Goal: Task Accomplishment & Management: Complete application form

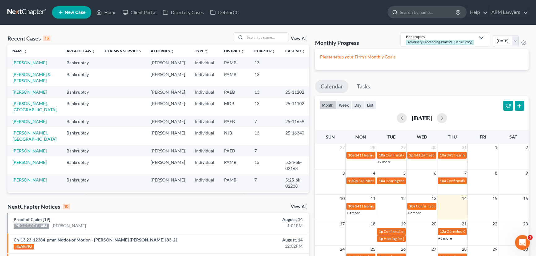
click at [423, 8] on input "search" at bounding box center [428, 11] width 57 height 11
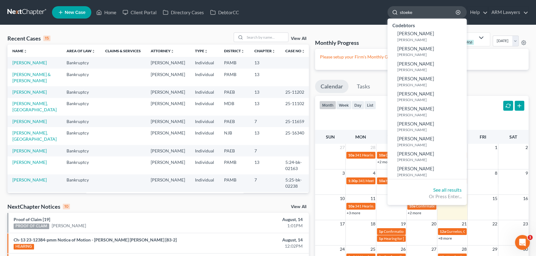
type input "stoekel"
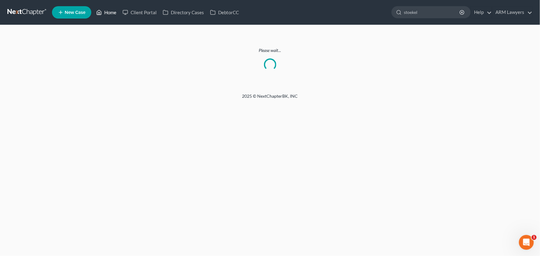
click at [108, 11] on link "Home" at bounding box center [106, 12] width 26 height 11
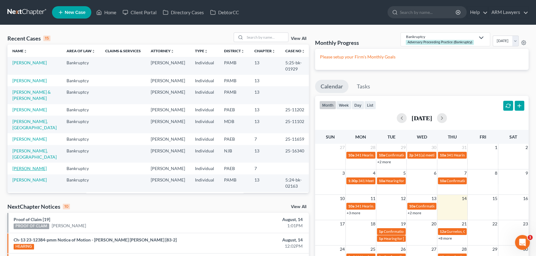
click at [25, 166] on link "[PERSON_NAME]" at bounding box center [29, 168] width 34 height 5
click at [31, 166] on link "[PERSON_NAME]" at bounding box center [29, 168] width 34 height 5
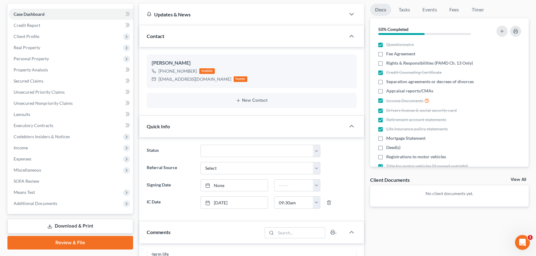
scroll to position [56, 0]
click at [516, 145] on icon "button" at bounding box center [518, 147] width 5 height 5
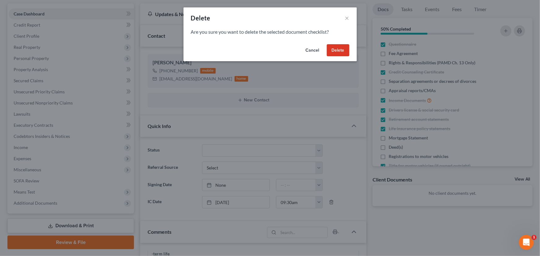
drag, startPoint x: 336, startPoint y: 50, endPoint x: 407, endPoint y: 94, distance: 83.9
click at [337, 51] on button "Delete" at bounding box center [338, 50] width 23 height 12
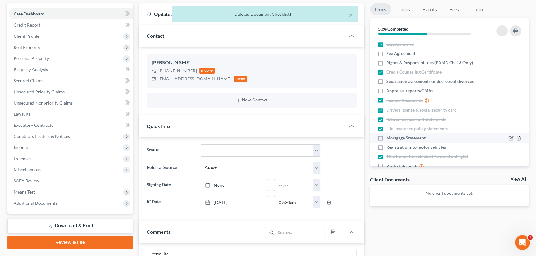
click at [516, 137] on icon "button" at bounding box center [518, 138] width 5 height 5
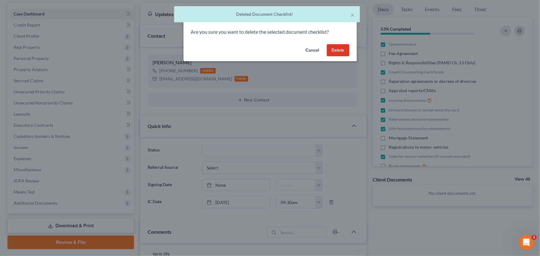
drag, startPoint x: 337, startPoint y: 54, endPoint x: 347, endPoint y: 66, distance: 16.0
click at [336, 54] on button "Delete" at bounding box center [338, 50] width 23 height 12
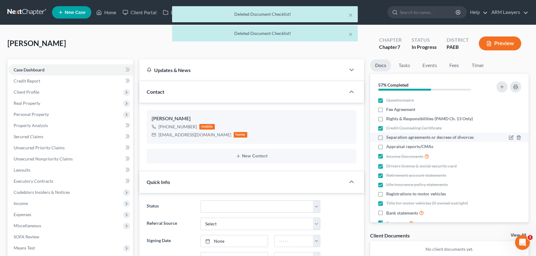
scroll to position [0, 0]
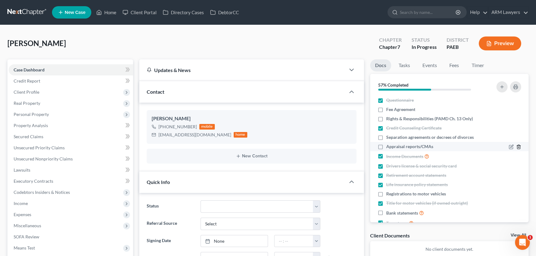
click at [516, 146] on icon "button" at bounding box center [518, 146] width 5 height 5
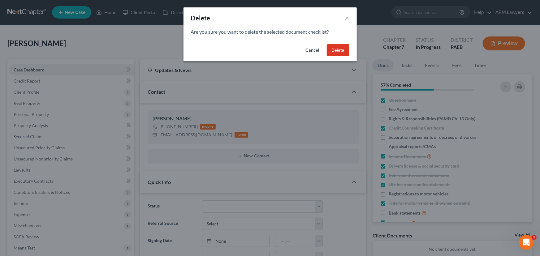
click at [342, 50] on button "Delete" at bounding box center [338, 50] width 23 height 12
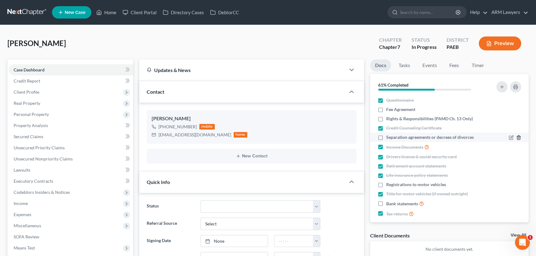
click at [516, 137] on icon "button" at bounding box center [518, 137] width 5 height 5
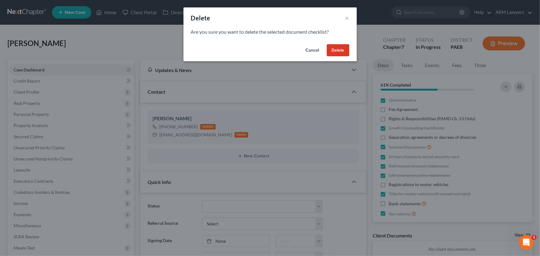
drag, startPoint x: 338, startPoint y: 53, endPoint x: 352, endPoint y: 79, distance: 29.5
click at [338, 53] on button "Delete" at bounding box center [338, 50] width 23 height 12
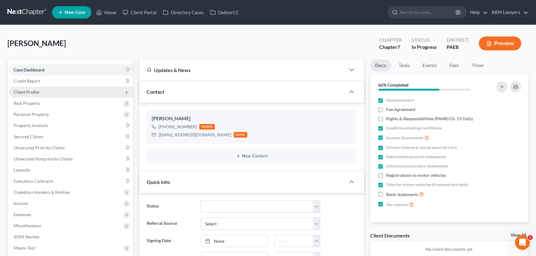
click at [53, 91] on span "Client Profile" at bounding box center [71, 92] width 124 height 11
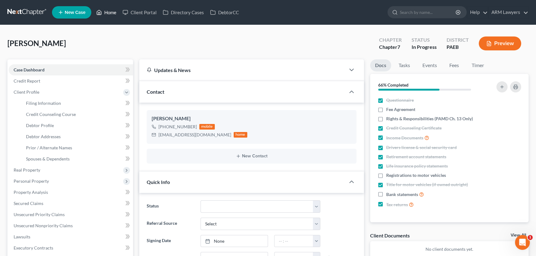
click at [111, 12] on link "Home" at bounding box center [106, 12] width 26 height 11
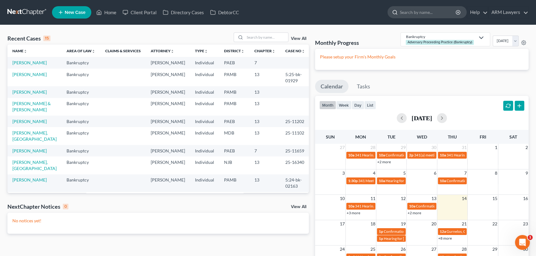
click at [421, 9] on input "search" at bounding box center [428, 11] width 57 height 11
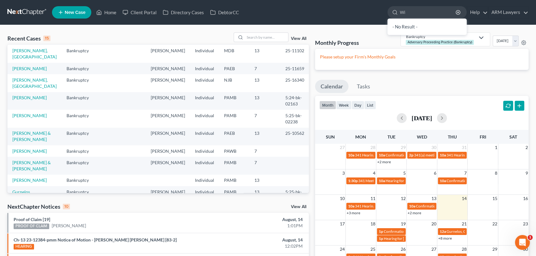
scroll to position [86, 0]
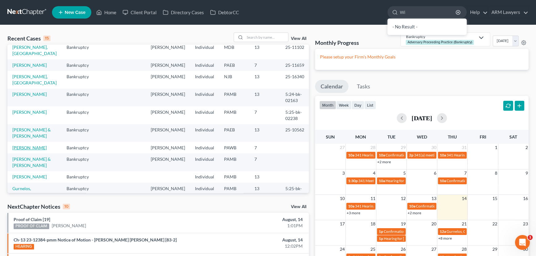
type input "Wi"
click at [32, 145] on link "[PERSON_NAME]" at bounding box center [29, 147] width 34 height 5
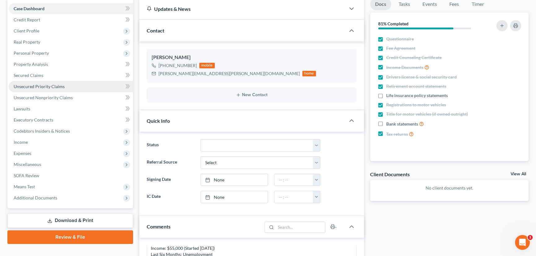
scroll to position [56, 0]
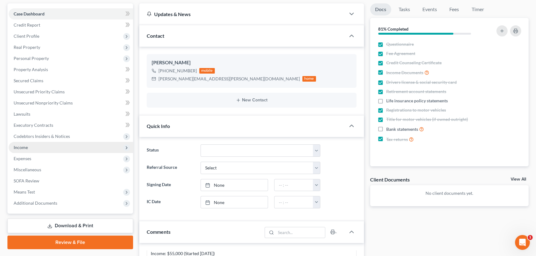
click at [26, 145] on span "Income" at bounding box center [21, 147] width 14 height 5
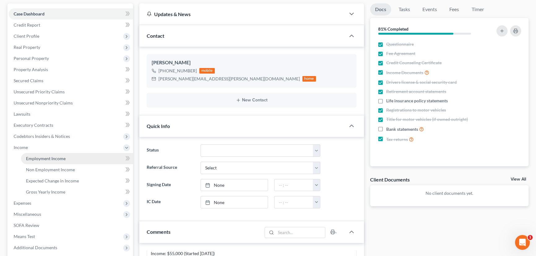
click at [47, 157] on span "Employment Income" at bounding box center [46, 158] width 40 height 5
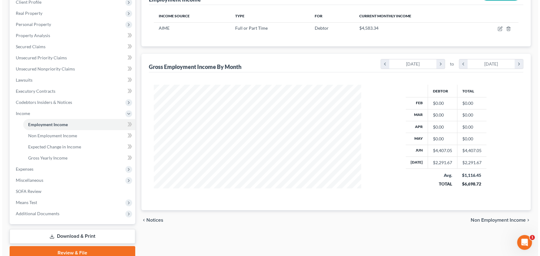
scroll to position [60, 0]
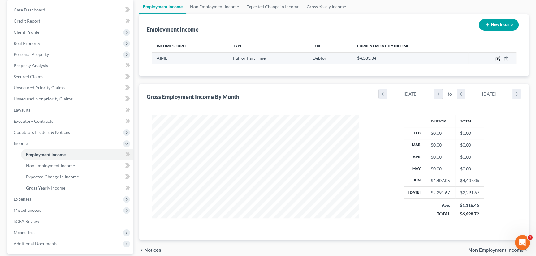
click at [496, 58] on icon "button" at bounding box center [497, 58] width 5 height 5
select select "0"
select select "23"
select select "1"
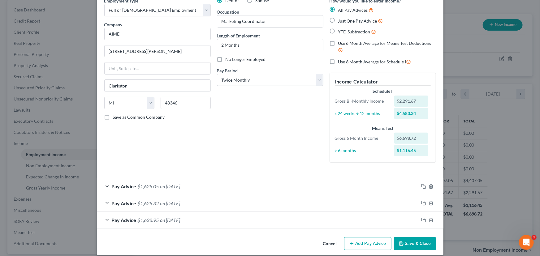
scroll to position [37, 0]
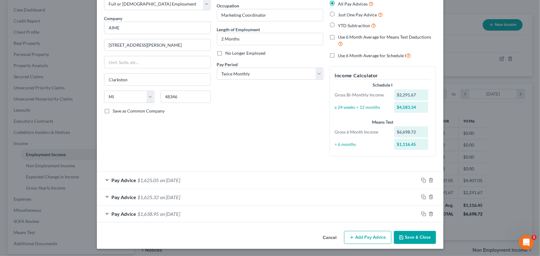
click at [375, 238] on button "Add Pay Advice" at bounding box center [367, 237] width 47 height 13
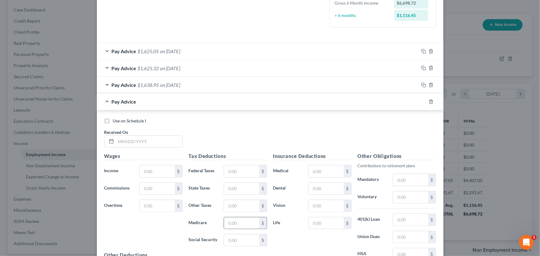
scroll to position [178, 0]
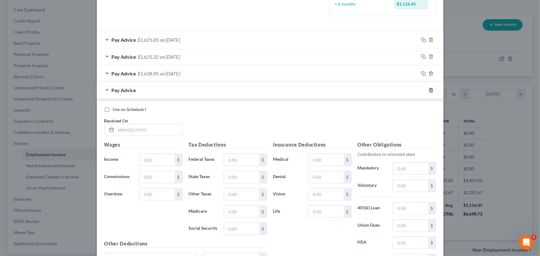
click at [430, 91] on icon "button" at bounding box center [430, 90] width 5 height 5
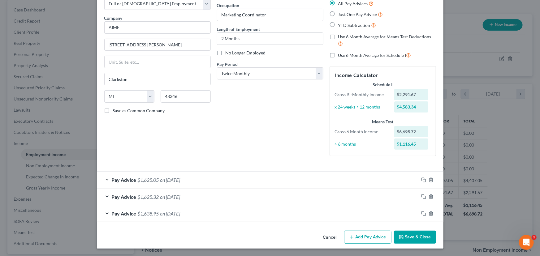
scroll to position [37, 0]
click at [423, 213] on rect "button" at bounding box center [424, 214] width 3 height 3
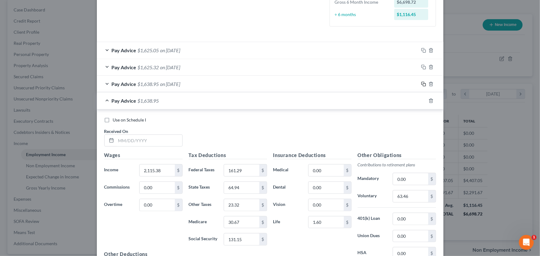
scroll to position [178, 0]
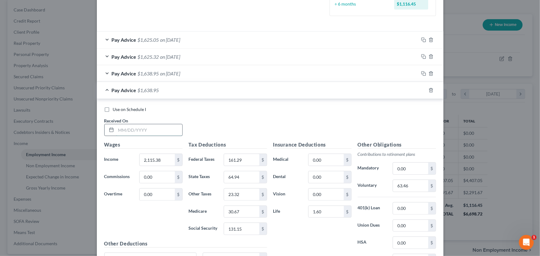
click at [125, 131] on input "text" at bounding box center [149, 130] width 66 height 12
type input "[DATE]"
click at [154, 159] on input "2,115.38" at bounding box center [157, 160] width 35 height 12
type input "2,291.67"
click at [238, 161] on input "161.29" at bounding box center [241, 160] width 35 height 12
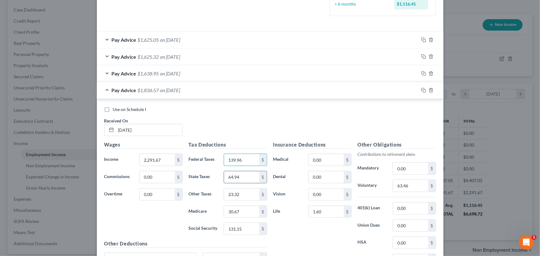
type input "139.96"
click at [234, 181] on input "64.94" at bounding box center [241, 177] width 35 height 12
type input "64.57"
click at [236, 213] on input "30.67" at bounding box center [241, 212] width 35 height 12
type input "30.49"
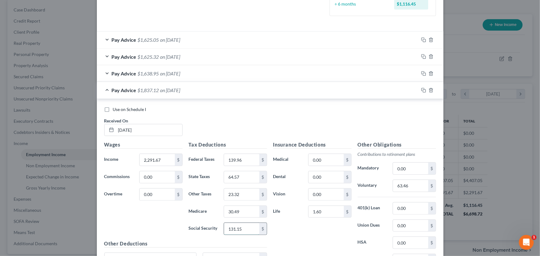
click at [241, 230] on input "131.15" at bounding box center [241, 229] width 35 height 12
type input "130.41"
click at [243, 194] on input "23.32" at bounding box center [241, 195] width 35 height 12
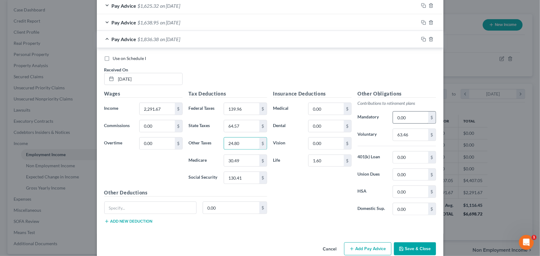
scroll to position [239, 0]
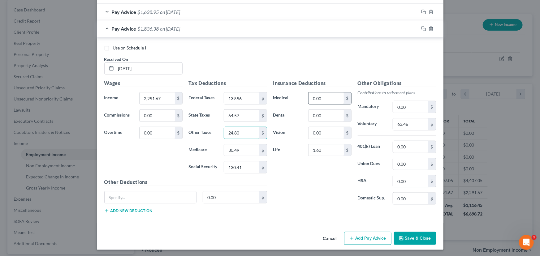
type input "24.80"
click at [313, 98] on input "0.00" at bounding box center [325, 98] width 35 height 12
type input "178.62"
click at [317, 116] on input "0.00" at bounding box center [325, 116] width 35 height 12
type input "8.54"
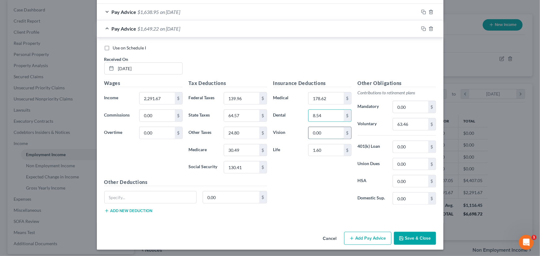
click at [321, 136] on input "0.00" at bounding box center [325, 133] width 35 height 12
type input "1.23"
click at [410, 123] on input "63.46" at bounding box center [410, 124] width 35 height 12
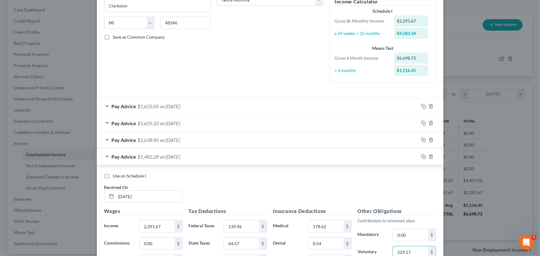
scroll to position [71, 0]
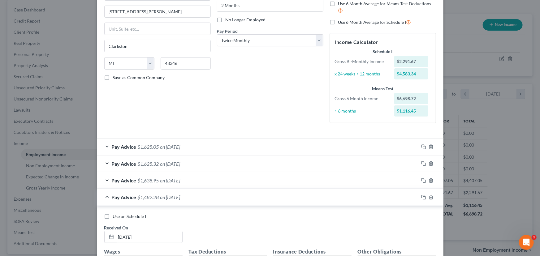
type input "229.17"
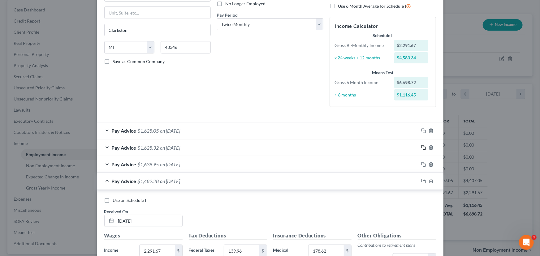
scroll to position [183, 0]
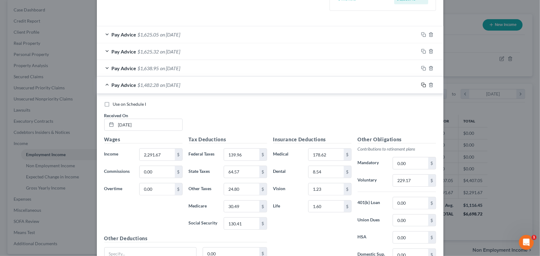
drag, startPoint x: 421, startPoint y: 83, endPoint x: 418, endPoint y: 91, distance: 8.6
click at [421, 83] on icon "button" at bounding box center [423, 85] width 5 height 5
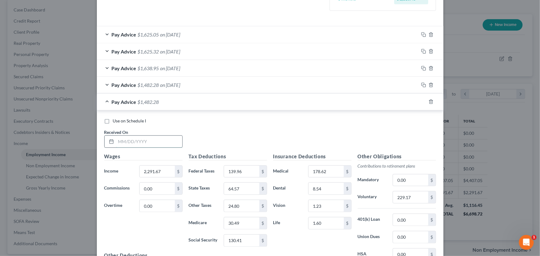
click at [132, 143] on input "text" at bounding box center [149, 142] width 66 height 12
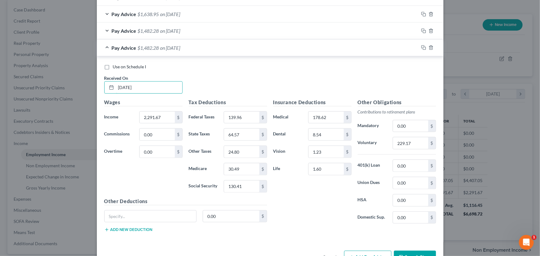
scroll to position [239, 0]
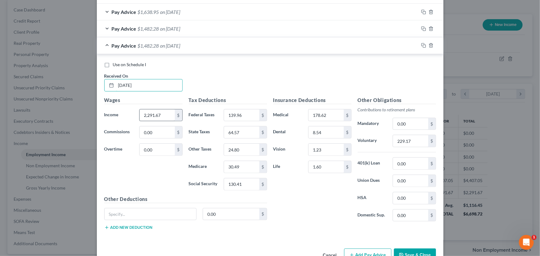
type input "[DATE]"
click at [150, 112] on input "2,291.67" at bounding box center [157, 116] width 35 height 12
click at [149, 112] on input "2,291.67" at bounding box center [157, 116] width 35 height 12
drag, startPoint x: 164, startPoint y: 114, endPoint x: 138, endPoint y: 114, distance: 25.4
click at [140, 114] on input "2,291.67" at bounding box center [157, 116] width 35 height 12
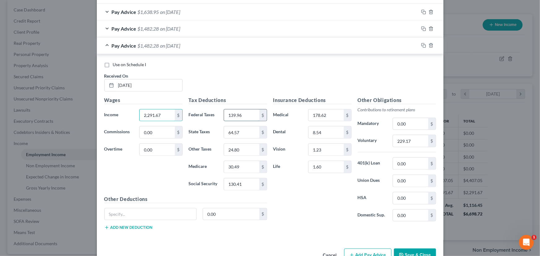
click at [236, 115] on input "139.96" at bounding box center [241, 116] width 35 height 12
type input "159.21"
click at [235, 133] on input "64.57" at bounding box center [241, 133] width 35 height 12
type input "64.57"
click at [234, 168] on input "30.49" at bounding box center [241, 167] width 35 height 12
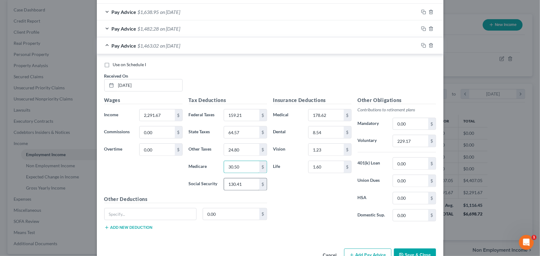
type input "30.50"
click at [243, 186] on input "130.41" at bounding box center [241, 184] width 35 height 12
type input "130.40"
click at [408, 141] on input "229.17" at bounding box center [410, 141] width 35 height 12
type input "68.75"
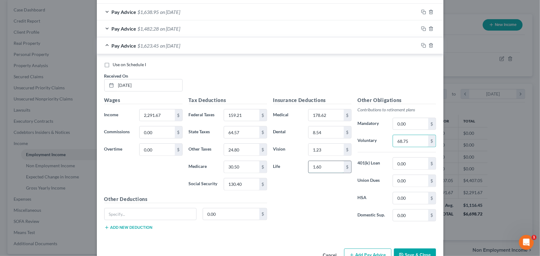
click at [319, 168] on input "1.60" at bounding box center [325, 167] width 35 height 12
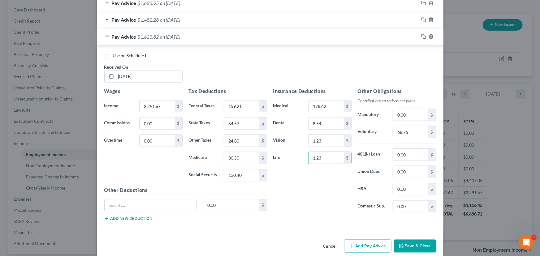
scroll to position [256, 0]
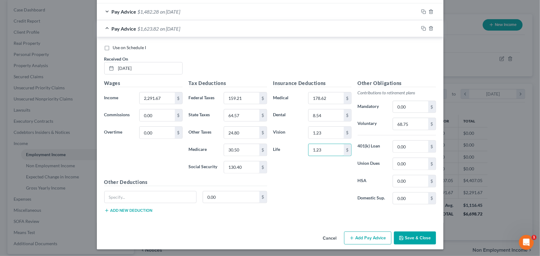
type input "1.23"
click at [238, 132] on input "24.80" at bounding box center [241, 133] width 35 height 12
click at [239, 132] on input "24.80" at bounding box center [241, 133] width 35 height 12
type input "24.20"
click at [296, 173] on div "Insurance Deductions Medical 178.62 $ Dental 8.54 $ Vision 1.23 $ Life 1.23 $" at bounding box center [312, 144] width 84 height 130
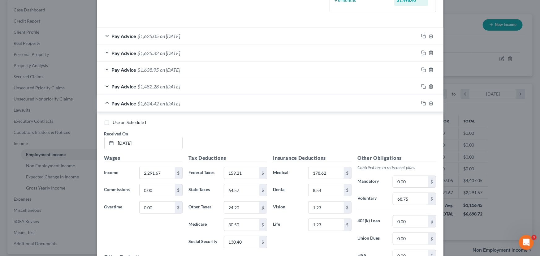
scroll to position [144, 0]
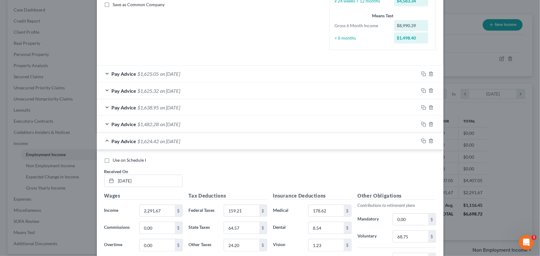
click at [216, 129] on div "Pay Advice $1,482.28 on [DATE]" at bounding box center [258, 124] width 322 height 16
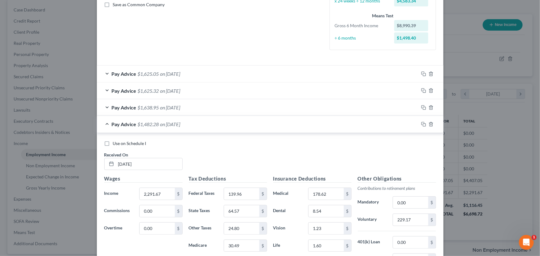
click at [220, 105] on div "Pay Advice $1,638.95 on [DATE]" at bounding box center [258, 107] width 322 height 16
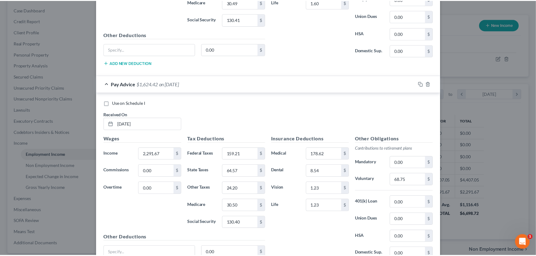
scroll to position [628, 0]
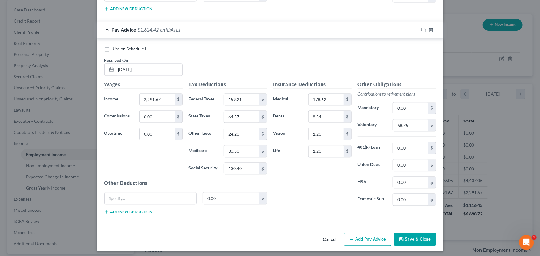
click at [410, 238] on button "Save & Close" at bounding box center [415, 239] width 42 height 13
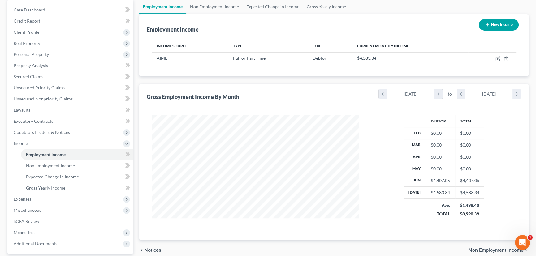
scroll to position [309223, 309114]
click at [34, 208] on span "Miscellaneous" at bounding box center [28, 210] width 28 height 5
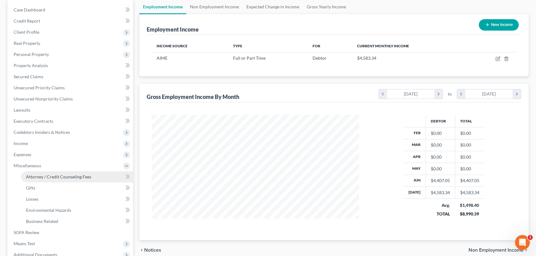
click at [38, 177] on span "Attorney / Credit Counseling Fees" at bounding box center [58, 176] width 65 height 5
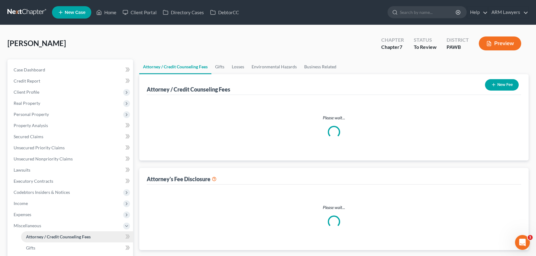
select select "0"
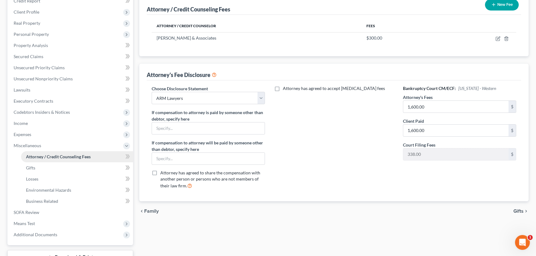
scroll to position [84, 0]
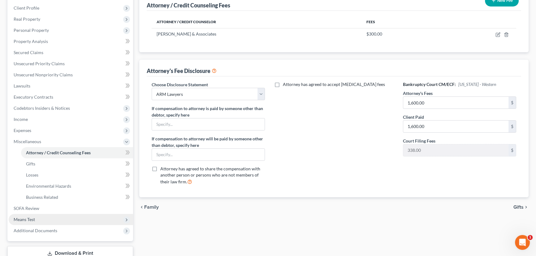
click at [38, 220] on span "Means Test" at bounding box center [71, 219] width 124 height 11
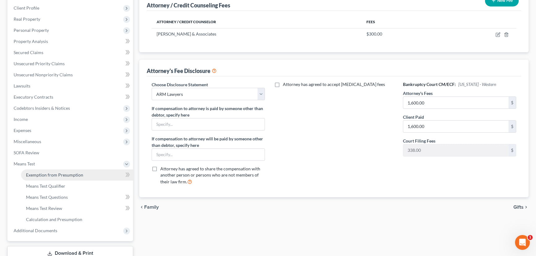
click at [63, 174] on span "Exemption from Presumption" at bounding box center [54, 174] width 57 height 5
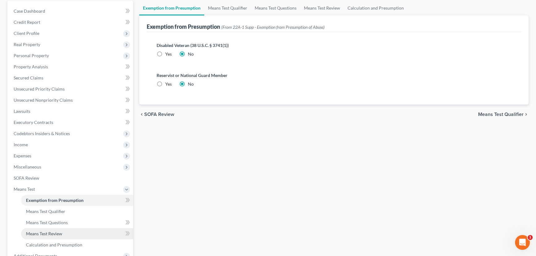
scroll to position [112, 0]
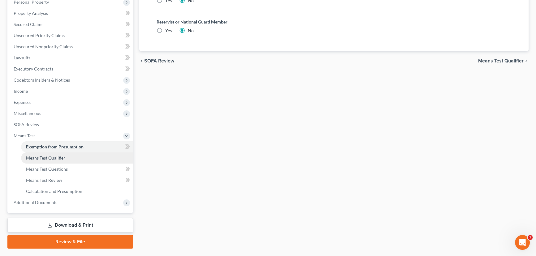
click at [56, 157] on span "Means Test Qualifier" at bounding box center [45, 157] width 39 height 5
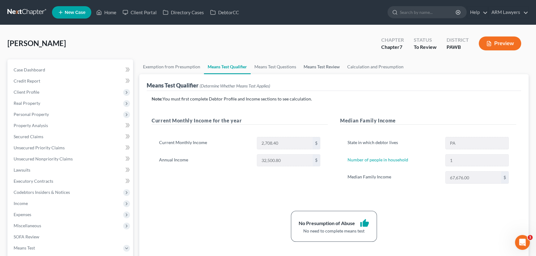
click at [325, 65] on link "Means Test Review" at bounding box center [322, 66] width 44 height 15
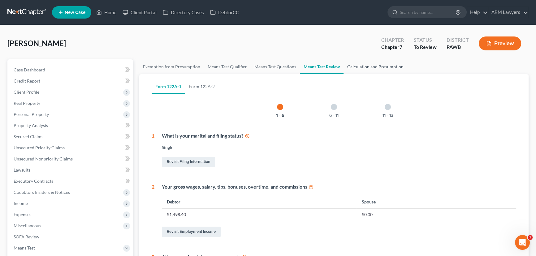
click at [371, 68] on link "Calculation and Presumption" at bounding box center [375, 66] width 64 height 15
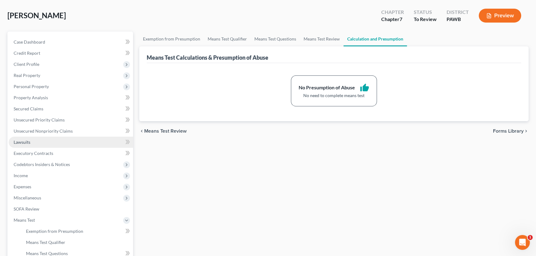
scroll to position [28, 0]
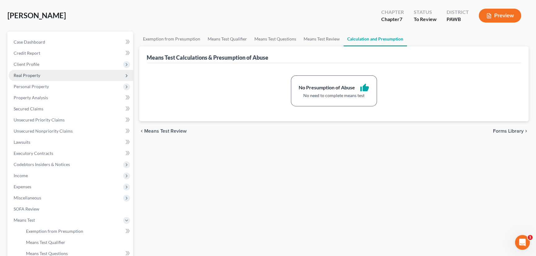
click at [32, 77] on span "Real Property" at bounding box center [71, 75] width 124 height 11
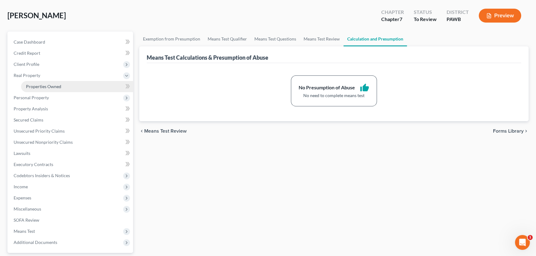
click at [45, 85] on span "Properties Owned" at bounding box center [43, 86] width 35 height 5
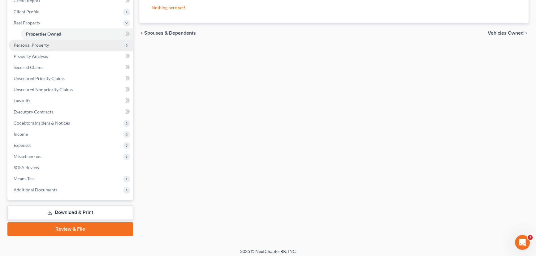
scroll to position [83, 0]
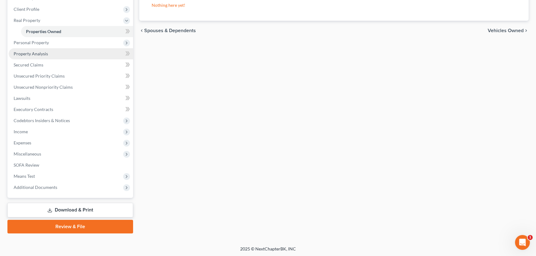
click at [37, 54] on span "Property Analysis" at bounding box center [31, 53] width 34 height 5
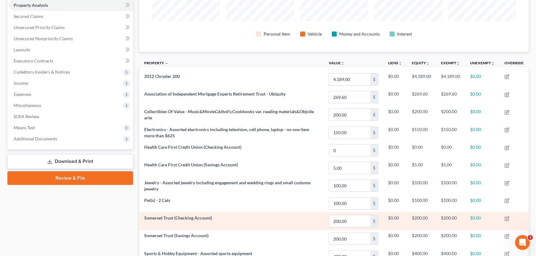
scroll to position [105, 0]
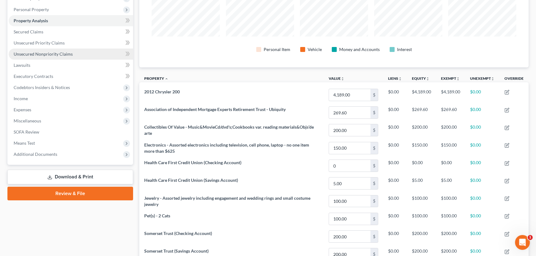
click at [40, 52] on span "Unsecured Nonpriority Claims" at bounding box center [43, 53] width 59 height 5
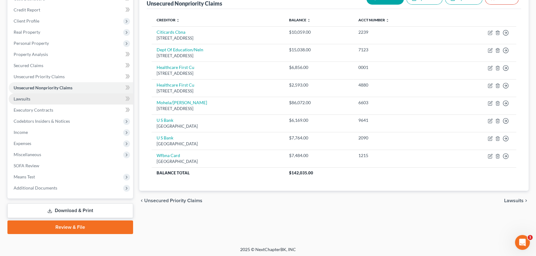
scroll to position [72, 0]
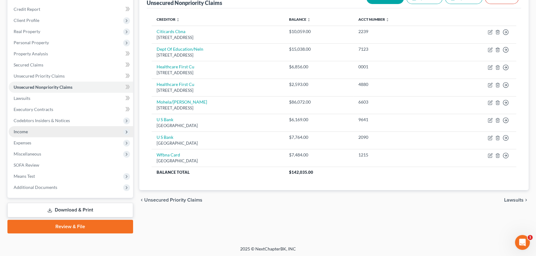
click at [29, 131] on span "Income" at bounding box center [71, 131] width 124 height 11
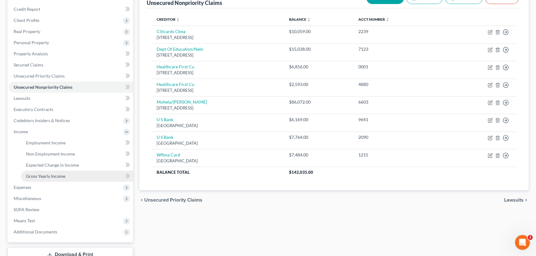
click at [49, 174] on span "Gross Yearly Income" at bounding box center [45, 176] width 39 height 5
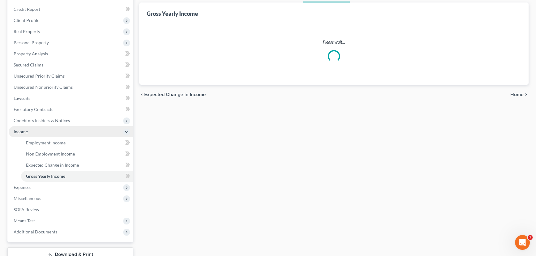
scroll to position [43, 0]
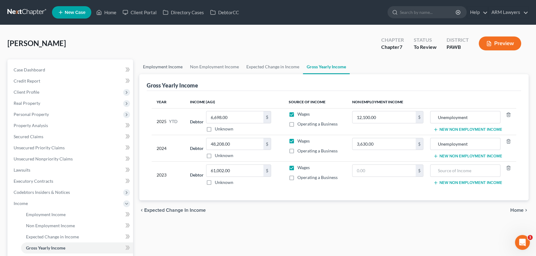
drag, startPoint x: 152, startPoint y: 65, endPoint x: 164, endPoint y: 66, distance: 12.1
click at [152, 65] on link "Employment Income" at bounding box center [162, 66] width 47 height 15
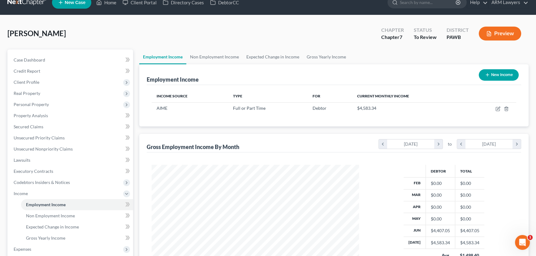
scroll to position [28, 0]
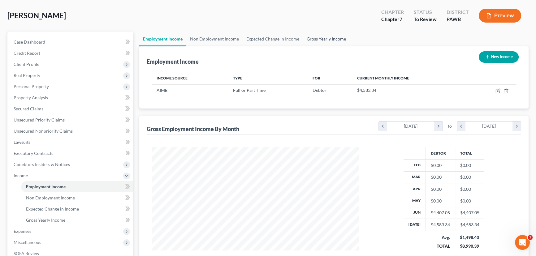
click at [309, 39] on link "Gross Yearly Income" at bounding box center [326, 39] width 47 height 15
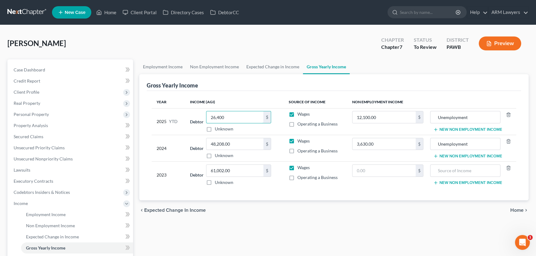
type input "26,400"
click at [234, 81] on div "Gross Yearly Income" at bounding box center [334, 82] width 374 height 17
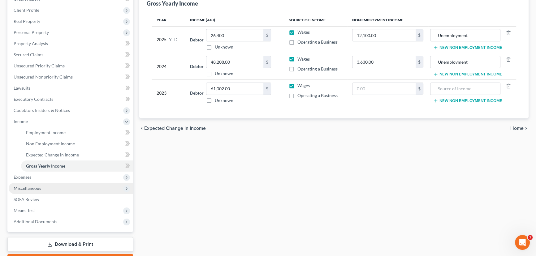
scroll to position [84, 0]
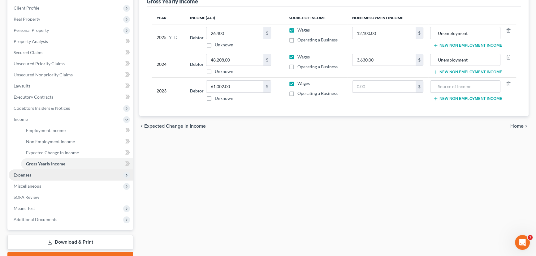
click at [37, 178] on span "Expenses" at bounding box center [71, 175] width 124 height 11
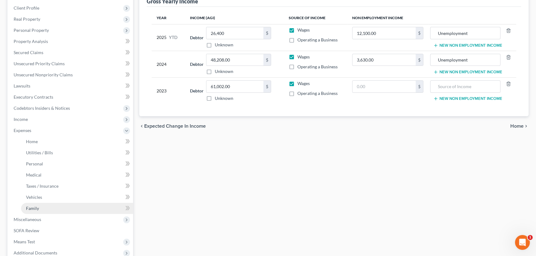
click at [55, 208] on link "Family" at bounding box center [77, 208] width 112 height 11
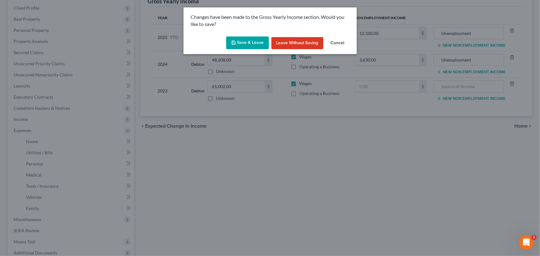
click at [249, 46] on button "Save & Leave" at bounding box center [247, 43] width 43 height 13
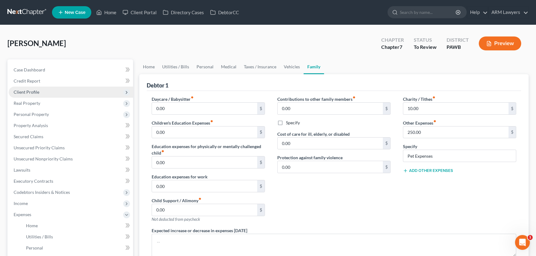
click at [41, 92] on span "Client Profile" at bounding box center [71, 92] width 124 height 11
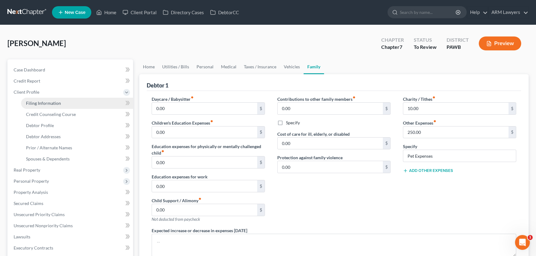
click at [53, 103] on span "Filing Information" at bounding box center [43, 103] width 35 height 5
select select "1"
select select "0"
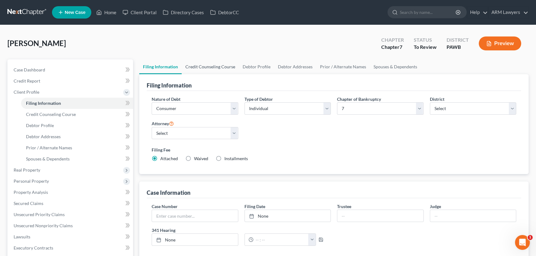
click at [197, 66] on link "Credit Counseling Course" at bounding box center [210, 66] width 57 height 15
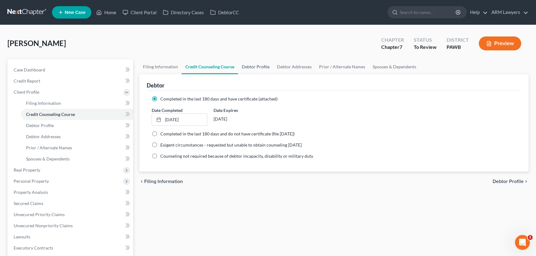
click at [254, 65] on link "Debtor Profile" at bounding box center [255, 66] width 35 height 15
select select "0"
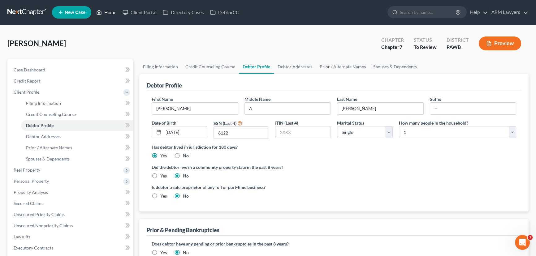
click at [109, 13] on link "Home" at bounding box center [106, 12] width 26 height 11
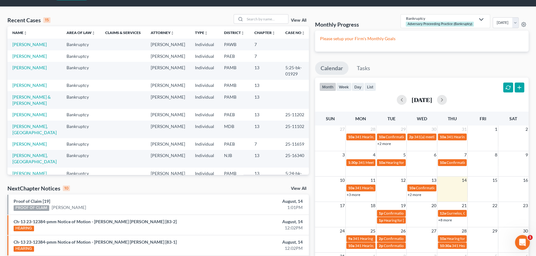
scroll to position [56, 0]
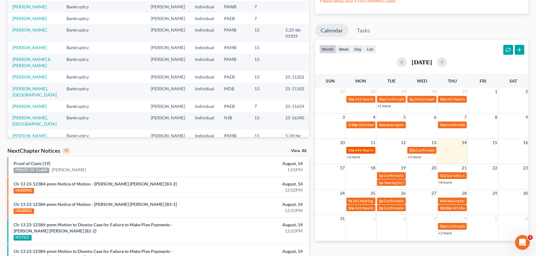
click at [356, 149] on span "341 Hearing" at bounding box center [365, 150] width 20 height 5
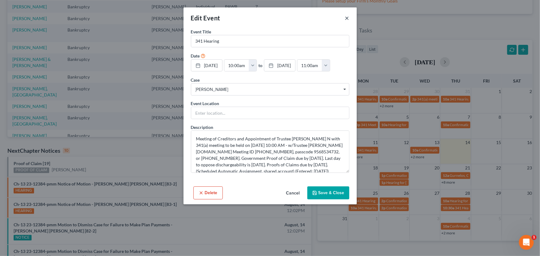
click at [347, 17] on button "×" at bounding box center [347, 17] width 4 height 7
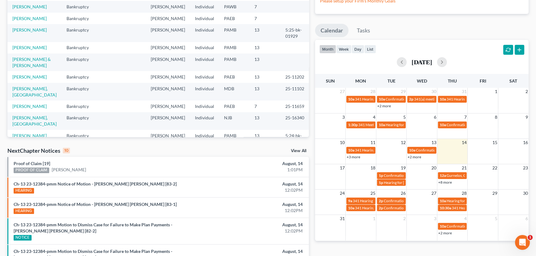
click at [358, 177] on td at bounding box center [361, 179] width 31 height 14
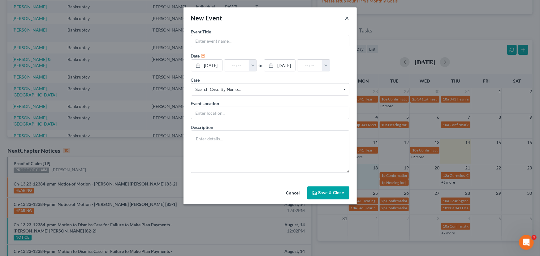
click at [347, 20] on button "×" at bounding box center [347, 17] width 4 height 7
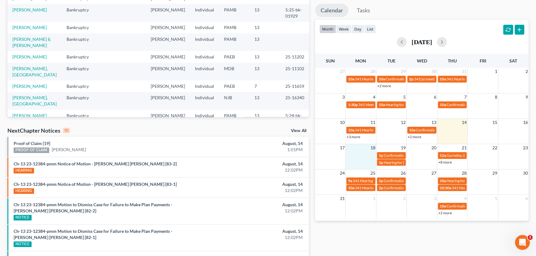
scroll to position [84, 0]
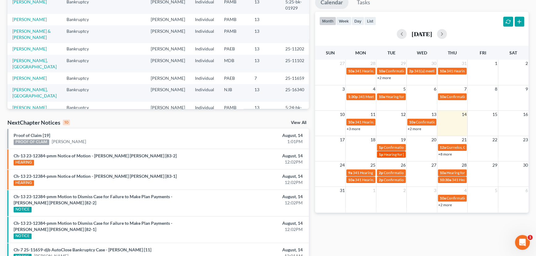
click at [388, 157] on link "1p Hearing for [PERSON_NAME]" at bounding box center [391, 154] width 29 height 6
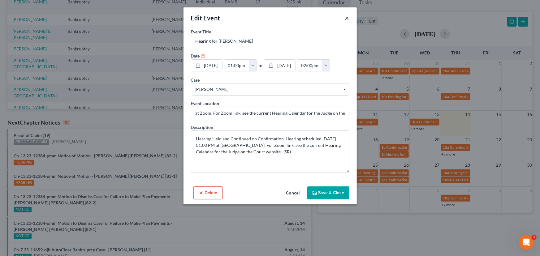
click at [345, 18] on button "×" at bounding box center [347, 17] width 4 height 7
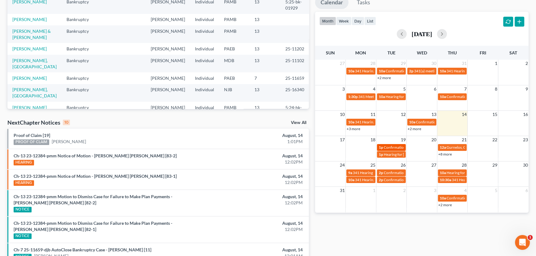
click at [394, 146] on span "Confirmation Hearing for [PERSON_NAME]" at bounding box center [419, 147] width 71 height 5
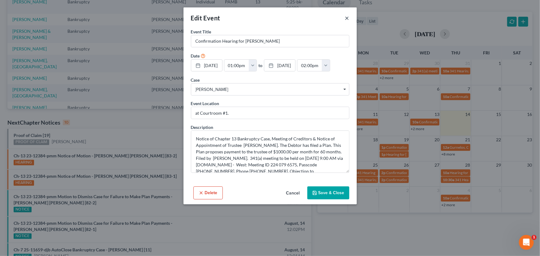
click at [346, 18] on button "×" at bounding box center [347, 17] width 4 height 7
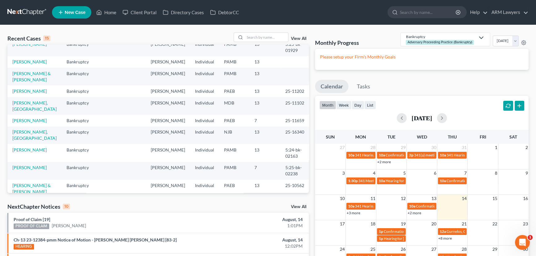
scroll to position [0, 0]
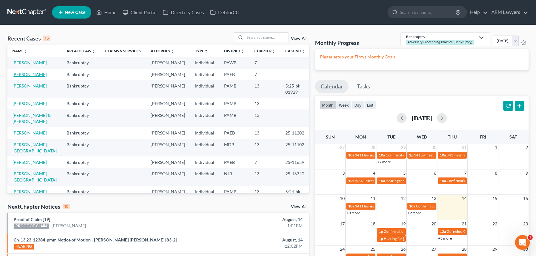
click at [31, 75] on link "[PERSON_NAME]" at bounding box center [29, 74] width 34 height 5
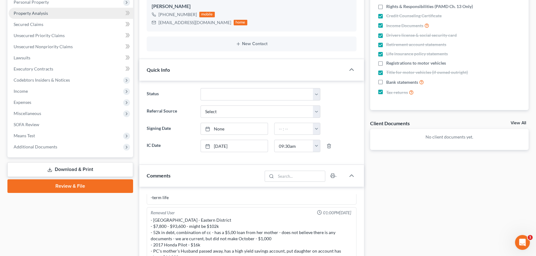
scroll to position [56, 0]
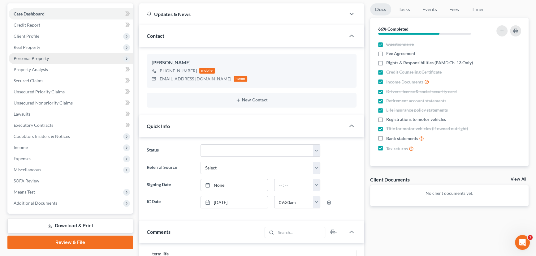
drag, startPoint x: 28, startPoint y: 57, endPoint x: 33, endPoint y: 58, distance: 4.4
click at [28, 57] on span "Personal Property" at bounding box center [31, 58] width 35 height 5
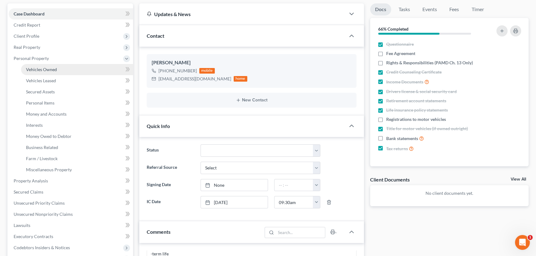
click at [49, 68] on span "Vehicles Owned" at bounding box center [41, 69] width 31 height 5
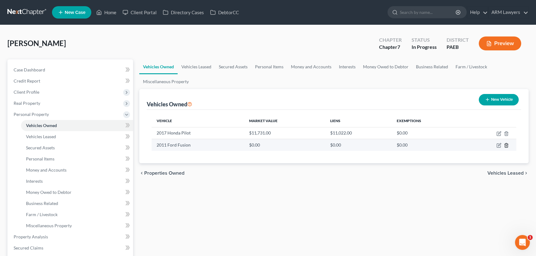
click at [508, 145] on icon "button" at bounding box center [506, 145] width 5 height 5
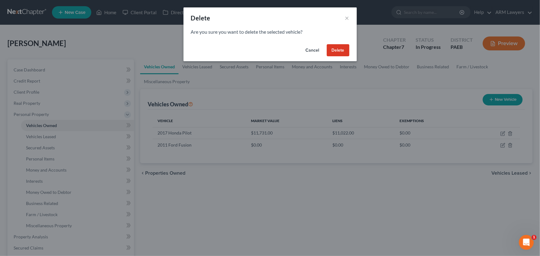
click at [340, 51] on button "Delete" at bounding box center [338, 50] width 23 height 12
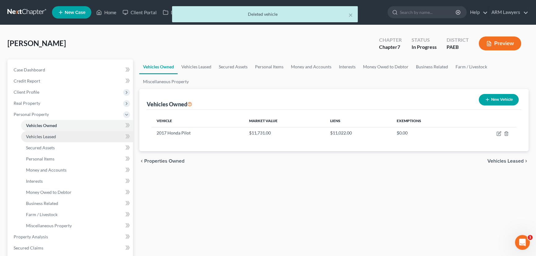
click at [40, 135] on span "Vehicles Leased" at bounding box center [41, 136] width 30 height 5
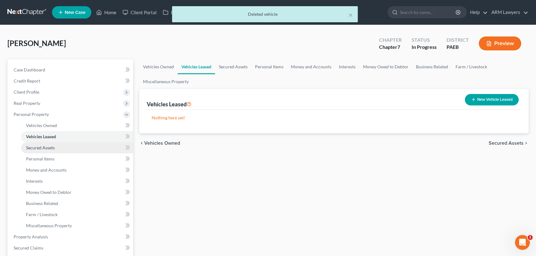
click at [41, 146] on span "Secured Assets" at bounding box center [40, 147] width 29 height 5
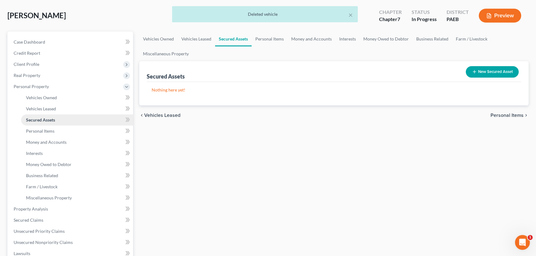
scroll to position [28, 0]
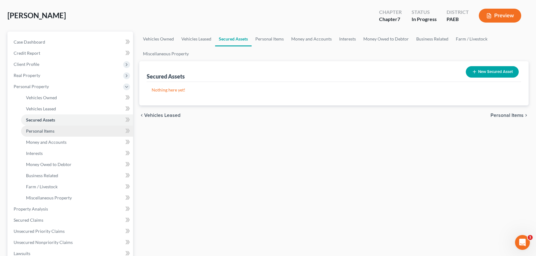
click at [39, 127] on link "Personal Items" at bounding box center [77, 131] width 112 height 11
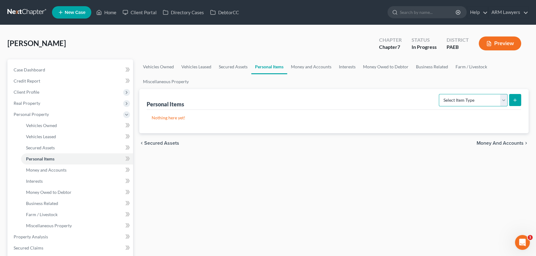
click at [501, 104] on select "Select Item Type Clothing Collectibles Of Value Electronics Firearms Household …" at bounding box center [473, 100] width 69 height 12
select select "household_goods"
click at [439, 94] on select "Select Item Type Clothing Collectibles Of Value Electronics Firearms Household …" at bounding box center [473, 100] width 69 height 12
click at [516, 100] on icon "submit" at bounding box center [514, 100] width 5 height 5
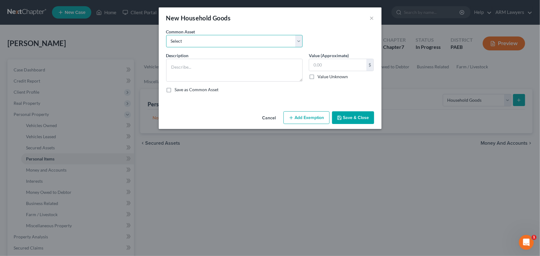
click at [229, 38] on select "Select Assorted electronics including television, cell phone and computer Assor…" at bounding box center [234, 41] width 136 height 12
select select "1"
click at [166, 35] on select "Select Assorted electronics including television, cell phone and computer Assor…" at bounding box center [234, 41] width 136 height 12
type textarea "Assorted household furniture including couch, beds, dresser, desk, chairs and n…"
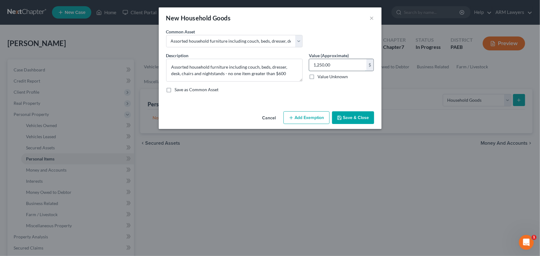
click at [331, 64] on input "1,250.00" at bounding box center [337, 65] width 57 height 12
type input "100.00"
click at [311, 114] on button "Add Exemption" at bounding box center [306, 117] width 46 height 13
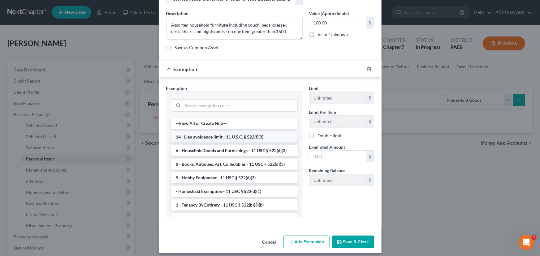
scroll to position [46, 0]
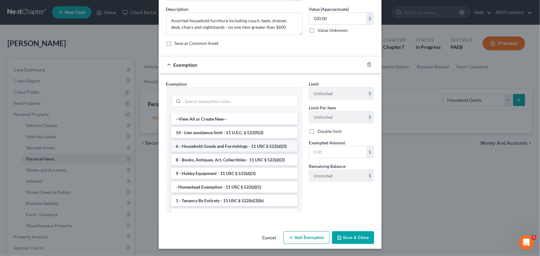
click at [224, 147] on li "6 - Household Goods and Furnishings - 11 USC § 522(d)(3)" at bounding box center [234, 146] width 127 height 11
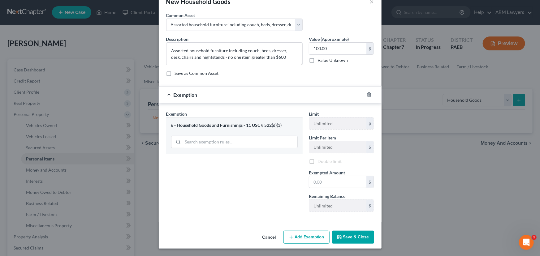
scroll to position [15, 0]
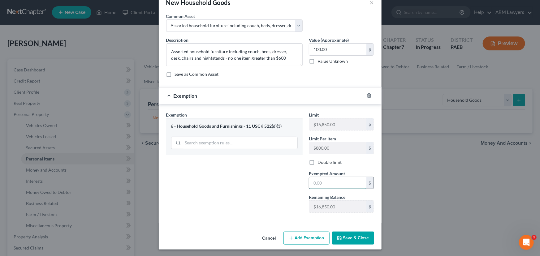
click at [324, 179] on input "text" at bounding box center [337, 183] width 57 height 12
type input "100.00"
click at [351, 239] on button "Save & Close" at bounding box center [353, 238] width 42 height 13
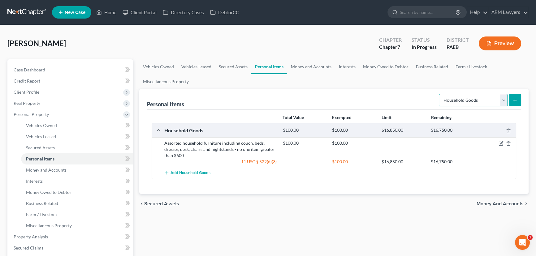
click at [505, 100] on select "Select Item Type Clothing Collectibles Of Value Electronics Firearms Household …" at bounding box center [473, 100] width 69 height 12
select select "electronics"
click at [439, 94] on select "Select Item Type Clothing Collectibles Of Value Electronics Firearms Household …" at bounding box center [473, 100] width 69 height 12
click at [517, 98] on icon "submit" at bounding box center [514, 100] width 5 height 5
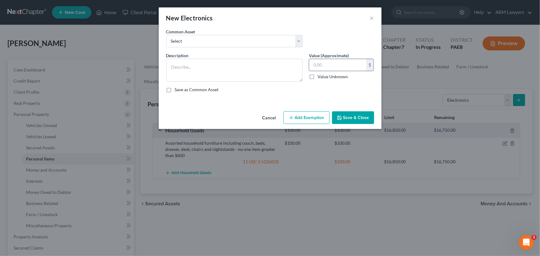
click at [325, 62] on input "text" at bounding box center [337, 65] width 57 height 12
type input "50.00"
click at [219, 36] on select "Select Assorted electronics including television, cell phone, laptop - no one i…" at bounding box center [234, 41] width 136 height 12
select select "0"
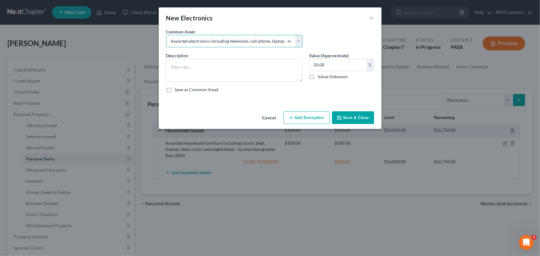
click at [166, 35] on select "Select Assorted electronics including television, cell phone, laptop - no one i…" at bounding box center [234, 41] width 136 height 12
type textarea "Assorted electronics including television, cell phone, laptop - no one item mor…"
type input "1,200.00"
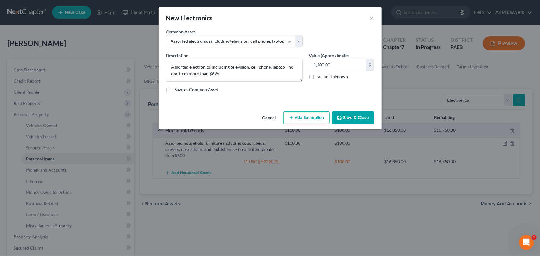
click at [302, 115] on button "Add Exemption" at bounding box center [306, 117] width 46 height 13
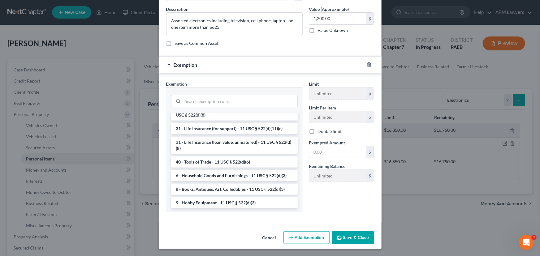
scroll to position [497, 0]
click at [232, 174] on li "6 - Household Goods and Furnishings - 11 USC § 522(d)(3)" at bounding box center [234, 174] width 127 height 11
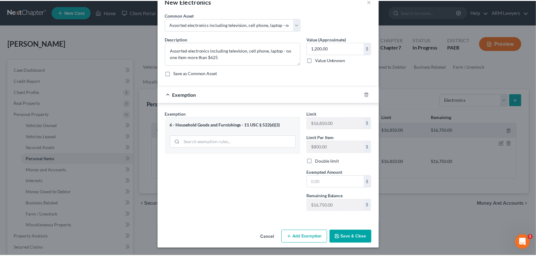
scroll to position [15, 0]
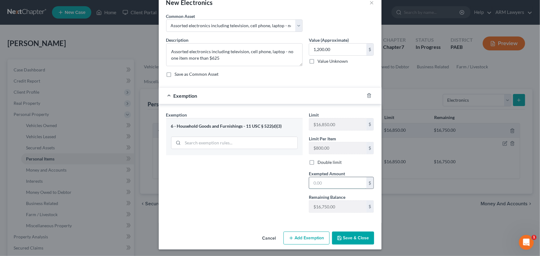
click at [329, 180] on input "text" at bounding box center [337, 183] width 57 height 12
type input "50."
click at [351, 236] on button "Save & Close" at bounding box center [353, 238] width 42 height 13
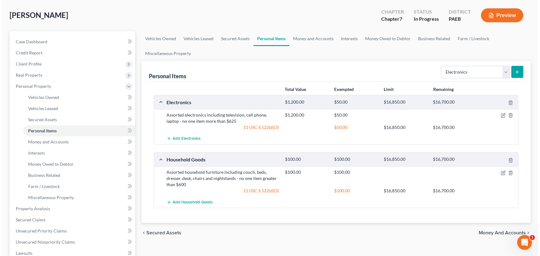
scroll to position [28, 0]
click at [504, 68] on select "Select Item Type Clothing Collectibles Of Value Electronics Firearms Household …" at bounding box center [473, 72] width 69 height 12
select select "clothing"
click at [439, 66] on select "Select Item Type Clothing Collectibles Of Value Electronics Firearms Household …" at bounding box center [473, 72] width 69 height 12
click at [514, 73] on icon "submit" at bounding box center [514, 72] width 5 height 5
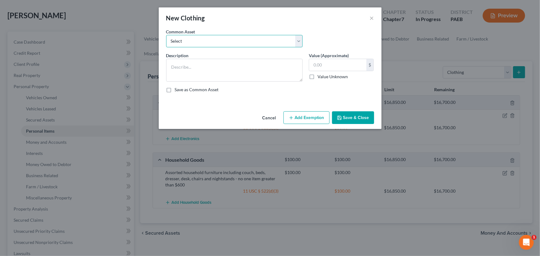
click at [232, 44] on select "Select Assorted clothing including pants, shirts, shoes and jackets" at bounding box center [234, 41] width 136 height 12
select select "0"
click at [166, 35] on select "Select Assorted clothing including pants, shirts, shoes and jackets" at bounding box center [234, 41] width 136 height 12
type textarea "Assorted clothing including pants, shirts, shoes and jackets"
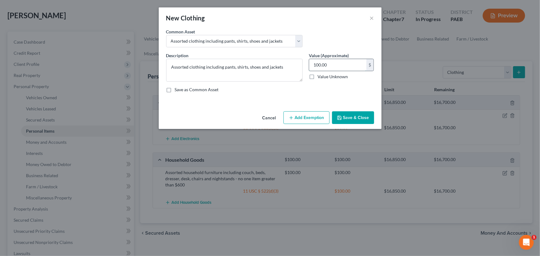
click at [323, 65] on input "100.00" at bounding box center [337, 65] width 57 height 12
type input "50.00"
click at [317, 115] on button "Add Exemption" at bounding box center [306, 117] width 46 height 13
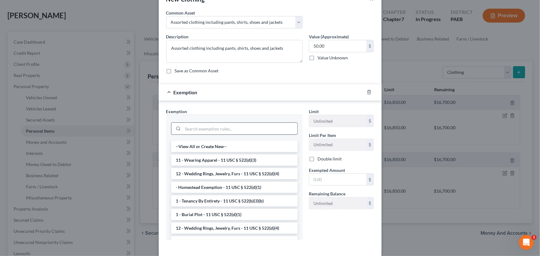
scroll to position [46, 0]
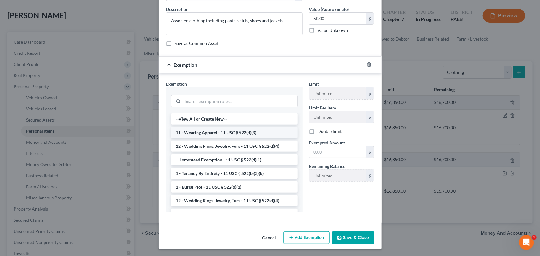
click at [224, 131] on li "11 - Wearing Apparel - 11 USC § 522(d)(3)" at bounding box center [234, 132] width 127 height 11
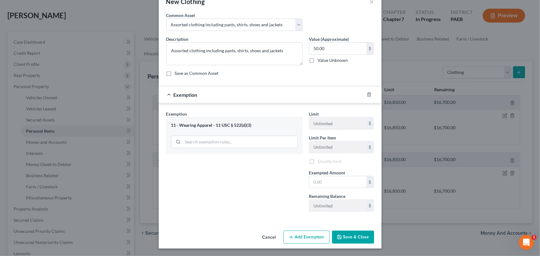
scroll to position [15, 0]
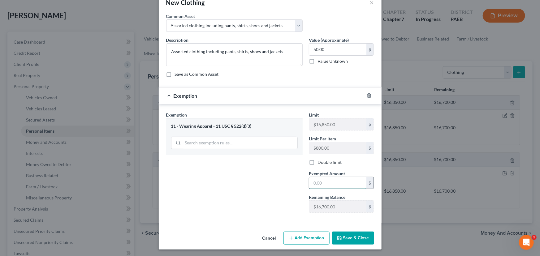
click at [336, 179] on input "text" at bounding box center [337, 183] width 57 height 12
type input "50.00"
click at [349, 238] on button "Save & Close" at bounding box center [353, 238] width 42 height 13
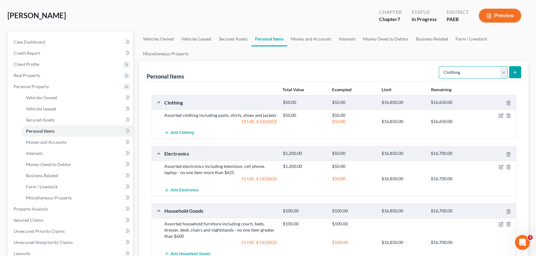
click at [504, 67] on select "Select Item Type Clothing Collectibles Of Value Electronics Firearms Household …" at bounding box center [473, 72] width 69 height 12
select select "pets"
click at [439, 66] on select "Select Item Type Clothing Collectibles Of Value Electronics Firearms Household …" at bounding box center [473, 72] width 69 height 12
click at [518, 70] on button "submit" at bounding box center [515, 72] width 12 height 12
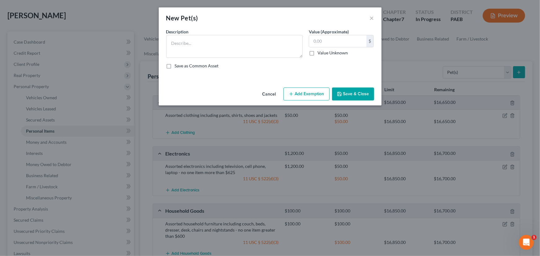
click at [340, 47] on div "$ Value Unknown" at bounding box center [341, 45] width 65 height 21
click at [339, 46] on input "text" at bounding box center [337, 41] width 57 height 12
type input "50.00"
click at [243, 49] on textarea at bounding box center [234, 46] width 136 height 23
type textarea "Dog"
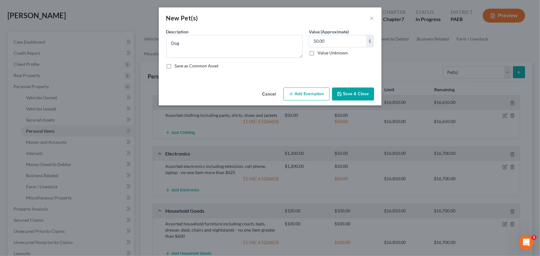
click at [309, 93] on button "Add Exemption" at bounding box center [306, 94] width 46 height 13
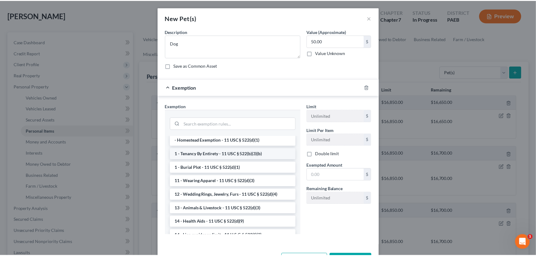
scroll to position [28, 0]
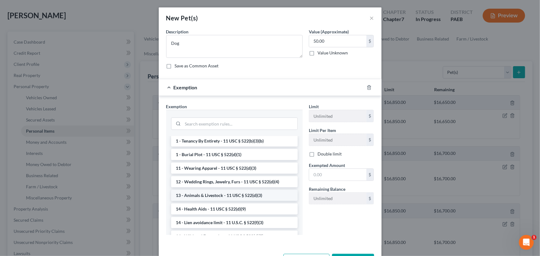
click at [219, 195] on li "13 - Animals & Livestock - 11 USC § 522(d)(3)" at bounding box center [234, 195] width 127 height 11
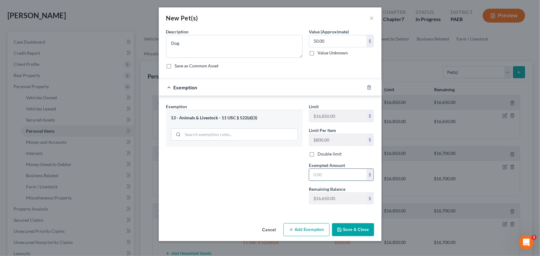
click at [341, 179] on input "text" at bounding box center [337, 175] width 57 height 12
type input "50.00"
click at [345, 233] on button "Save & Close" at bounding box center [353, 229] width 42 height 13
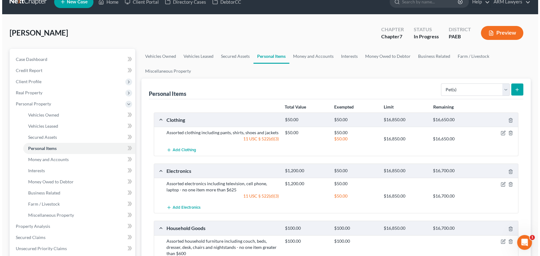
scroll to position [0, 0]
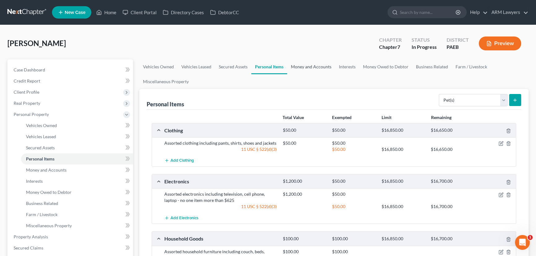
click at [312, 64] on link "Money and Accounts" at bounding box center [311, 66] width 48 height 15
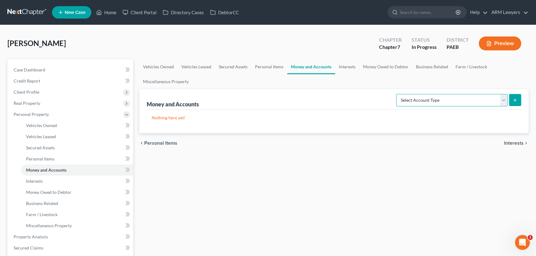
click at [409, 102] on select "Select Account Type Brokerage Cash on Hand Certificates of Deposit Checking Acc…" at bounding box center [451, 100] width 111 height 12
select select "checking"
click at [397, 94] on select "Select Account Type Brokerage Cash on Hand Certificates of Deposit Checking Acc…" at bounding box center [451, 100] width 111 height 12
click at [514, 100] on icon "submit" at bounding box center [514, 100] width 5 height 5
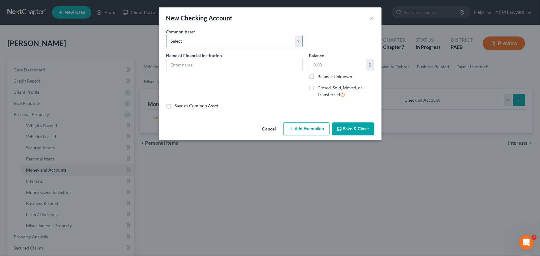
click at [204, 40] on select "Select First National Bank Belco Community Credit Union Citibank Chime Citizens…" at bounding box center [234, 41] width 136 height 12
select select "6"
click at [166, 35] on select "Select First National Bank Belco Community Credit Union Citibank Chime Citizens…" at bounding box center [234, 41] width 136 height 12
type input "Navy Federal"
click at [328, 65] on input "1,500.00" at bounding box center [337, 65] width 57 height 12
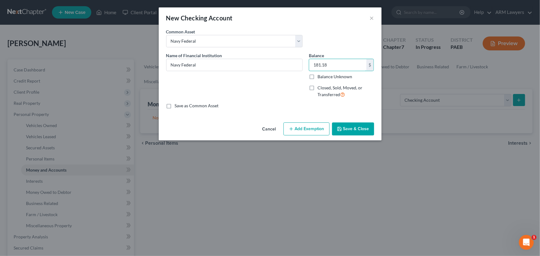
type input "181.18"
click at [312, 126] on button "Add Exemption" at bounding box center [306, 128] width 46 height 13
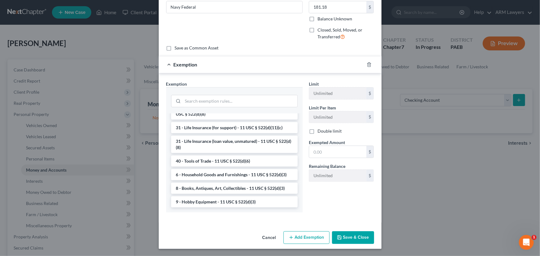
scroll to position [511, 0]
click at [207, 97] on input "search" at bounding box center [240, 101] width 114 height 12
type input "9"
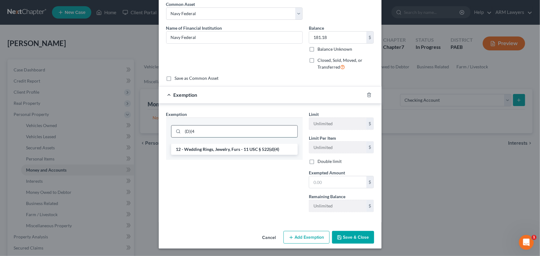
scroll to position [27, 0]
click at [197, 131] on input "(D)(4" at bounding box center [240, 132] width 114 height 12
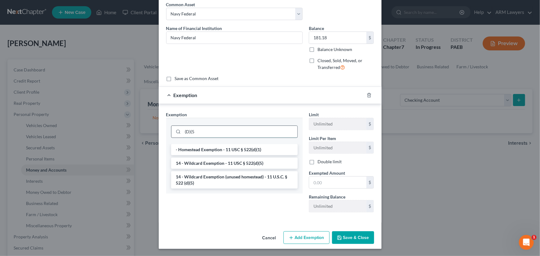
click at [222, 133] on input "(D)(5" at bounding box center [240, 132] width 114 height 12
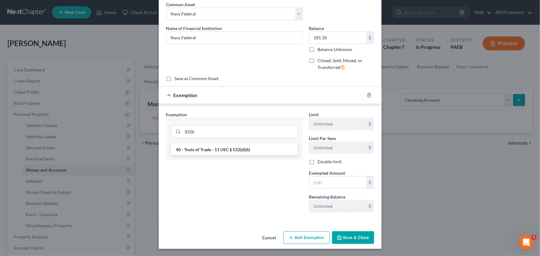
click at [209, 138] on div "(D)(6" at bounding box center [234, 131] width 127 height 16
click at [204, 132] on input "(D)(6" at bounding box center [240, 132] width 114 height 12
click at [206, 132] on input "(D)(7" at bounding box center [240, 132] width 114 height 12
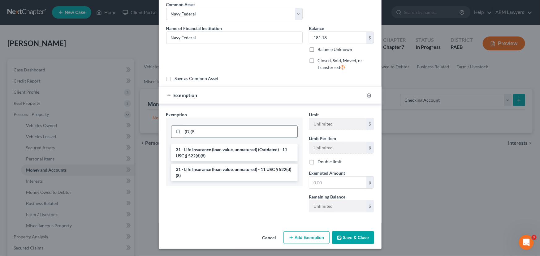
click at [194, 130] on input "(D)(8" at bounding box center [240, 132] width 114 height 12
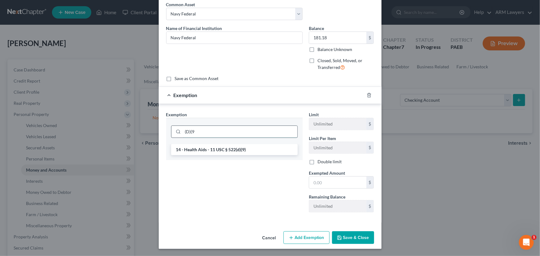
click at [204, 132] on input "(D)(9" at bounding box center [240, 132] width 114 height 12
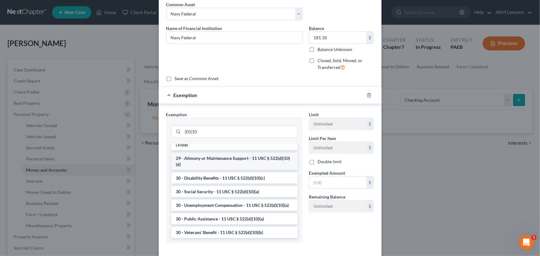
scroll to position [17, 0]
click at [200, 132] on input "(D)(10" at bounding box center [240, 132] width 114 height 12
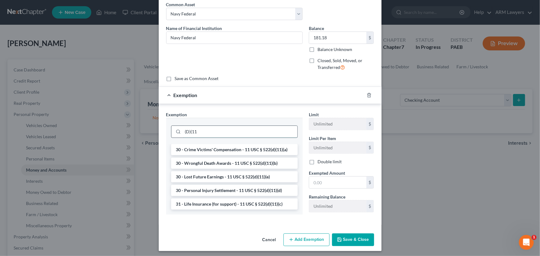
scroll to position [0, 0]
drag, startPoint x: 183, startPoint y: 148, endPoint x: 239, endPoint y: 151, distance: 56.4
click at [239, 151] on li "30 - Crime Victims' Compensation - 11 USC § 522(d)(11)(a)" at bounding box center [234, 149] width 127 height 11
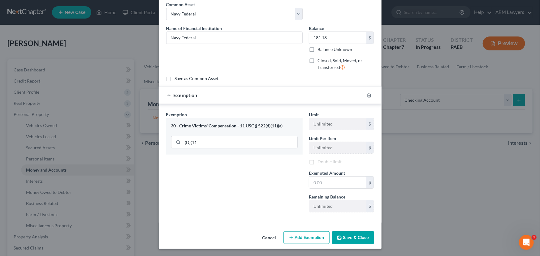
drag, startPoint x: 229, startPoint y: 149, endPoint x: 212, endPoint y: 177, distance: 33.0
click at [212, 177] on div "Exemption Set must be selected for CA. Exemption * 30 - Crime Victims' Compensa…" at bounding box center [234, 164] width 143 height 106
drag, startPoint x: 176, startPoint y: 125, endPoint x: 234, endPoint y: 126, distance: 57.5
click at [234, 126] on div "30 - Crime Victims' Compensation - 11 USC § 522(d)(11)(a)" at bounding box center [234, 126] width 127 height 6
click at [201, 125] on div "30 - Crime Victims' Compensation - 11 USC § 522(d)(11)(a)" at bounding box center [234, 126] width 127 height 6
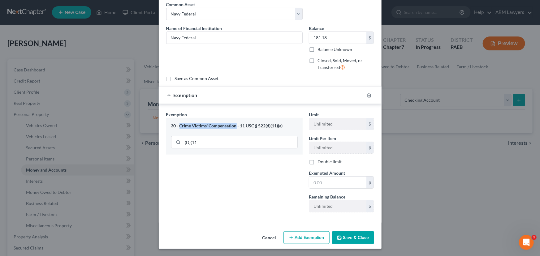
drag, startPoint x: 177, startPoint y: 127, endPoint x: 234, endPoint y: 127, distance: 56.9
click at [234, 127] on div "30 - Crime Victims' Compensation - 11 USC § 522(d)(11)(a)" at bounding box center [234, 126] width 127 height 6
click at [198, 144] on input "(D)(11" at bounding box center [240, 142] width 114 height 12
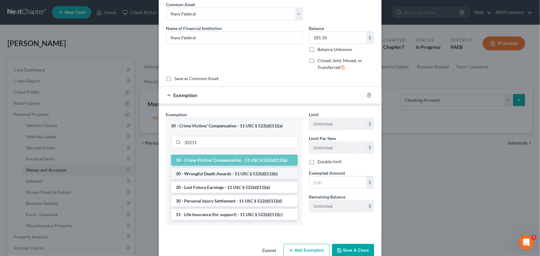
click at [206, 174] on li "30 - Wrongful Death Awards - 11 USC § 522(d)(11)(b)" at bounding box center [234, 173] width 127 height 11
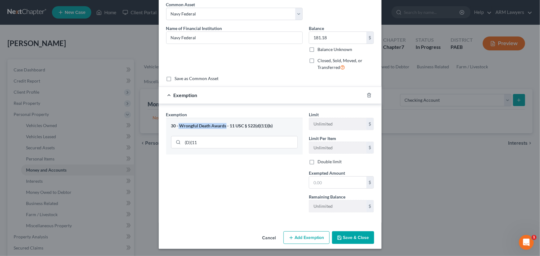
drag, startPoint x: 176, startPoint y: 126, endPoint x: 224, endPoint y: 128, distance: 47.7
click at [224, 128] on div "30 - Wrongful Death Awards - 11 USC § 522(d)(11)(b)" at bounding box center [234, 126] width 127 height 6
drag, startPoint x: 205, startPoint y: 126, endPoint x: 204, endPoint y: 129, distance: 3.2
click at [205, 126] on div "30 - Wrongful Death Awards - 11 USC § 522(d)(11)(b)" at bounding box center [234, 126] width 127 height 6
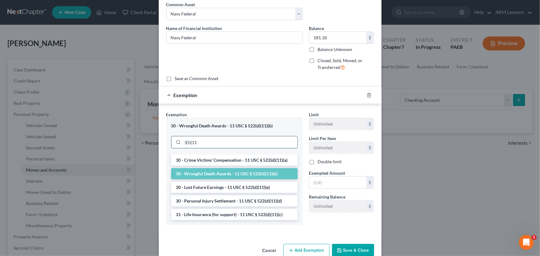
click at [201, 143] on input "(D)(11" at bounding box center [240, 142] width 114 height 12
click at [202, 190] on li "30 - Lost Future Earnings - 11 USC § 522(d)(11)(e)" at bounding box center [234, 187] width 127 height 11
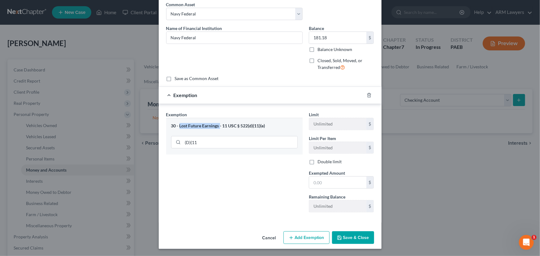
drag, startPoint x: 177, startPoint y: 126, endPoint x: 217, endPoint y: 127, distance: 40.2
click at [217, 127] on div "30 - Lost Future Earnings - 11 USC § 522(d)(11)(e)" at bounding box center [234, 126] width 127 height 6
click at [203, 146] on input "(D)(11" at bounding box center [240, 142] width 114 height 12
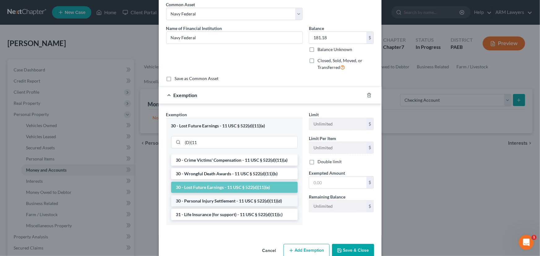
click at [207, 204] on li "30 - Personal Injury Settlement - 11 USC § 522(d)(11)(d)" at bounding box center [234, 200] width 127 height 11
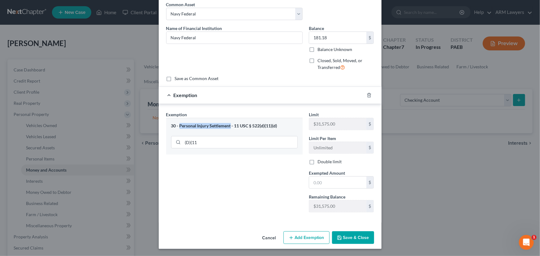
drag, startPoint x: 177, startPoint y: 125, endPoint x: 229, endPoint y: 125, distance: 52.0
click at [229, 125] on div "30 - Personal Injury Settlement - 11 USC § 522(d)(11)(d)" at bounding box center [234, 126] width 127 height 6
click at [213, 148] on input "(D)(11" at bounding box center [240, 142] width 114 height 12
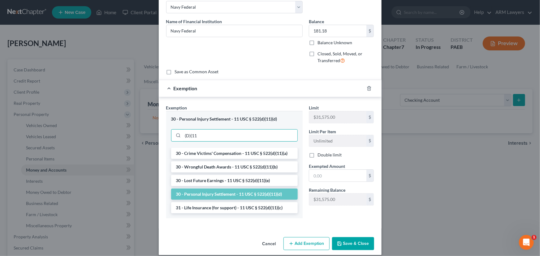
scroll to position [40, 0]
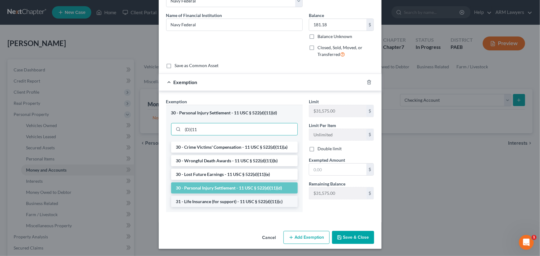
click at [198, 200] on li "31 - Life Insurance (for support) - 11 USC § 522(d)(11)(c)" at bounding box center [234, 201] width 127 height 11
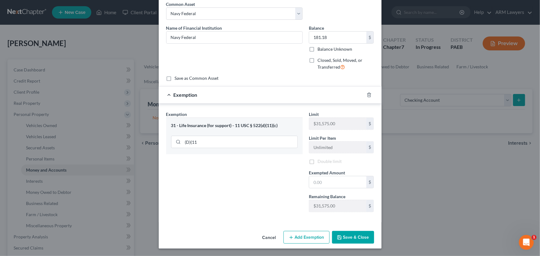
scroll to position [27, 0]
drag, startPoint x: 177, startPoint y: 126, endPoint x: 230, endPoint y: 126, distance: 52.6
click at [230, 126] on div "31 - Life Insurance (for support) - 11 USC § 522(d)(11)(c)" at bounding box center [234, 126] width 127 height 6
click at [197, 140] on div "31 - Life Insurance (for support) - 11 USC § 522(d)(11)(c) (D)(11" at bounding box center [234, 136] width 136 height 37
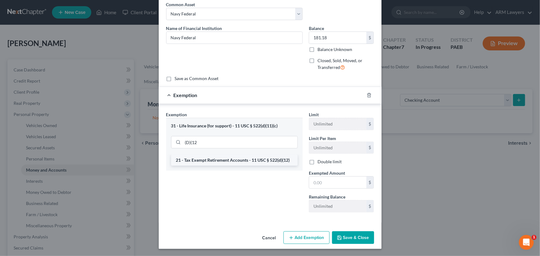
click at [201, 162] on li "21 - Tax Exempt Retirement Accounts - 11 USC § 522(d)(12)" at bounding box center [234, 160] width 127 height 11
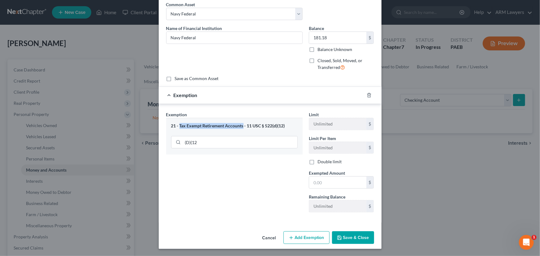
drag, startPoint x: 177, startPoint y: 124, endPoint x: 241, endPoint y: 126, distance: 64.7
click at [241, 126] on div "21 - Tax Exempt Retirement Accounts - 11 USC § 522(d)(12)" at bounding box center [234, 126] width 127 height 6
click at [193, 145] on input "(D)(12" at bounding box center [240, 142] width 114 height 12
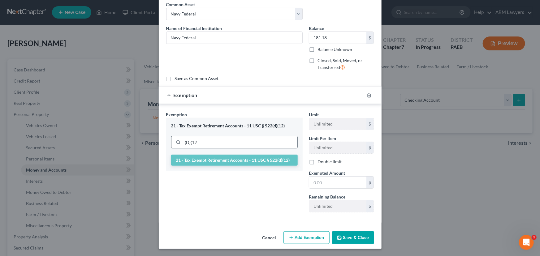
click at [195, 144] on input "(D)(12" at bounding box center [240, 142] width 114 height 12
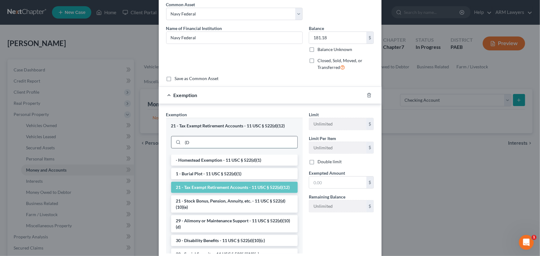
type input "("
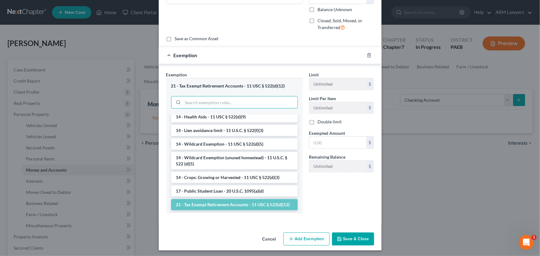
scroll to position [68, 0]
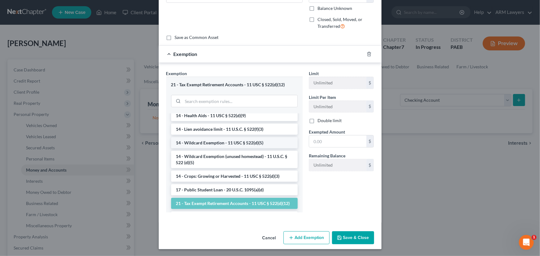
click at [213, 142] on li "14 - Wildcard Exemption - 11 USC § 522(d)(5)" at bounding box center [234, 142] width 127 height 11
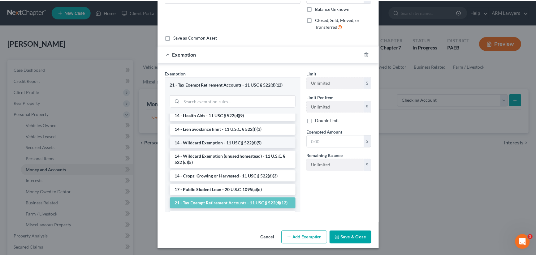
scroll to position [27, 0]
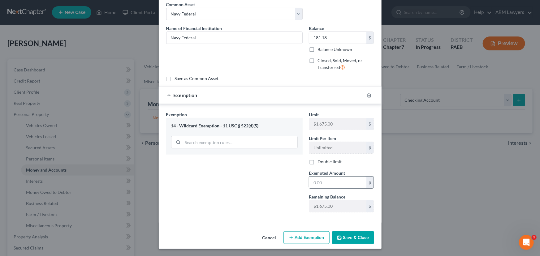
click at [328, 181] on input "text" at bounding box center [337, 183] width 57 height 12
type input "181.18"
click at [354, 235] on button "Save & Close" at bounding box center [353, 237] width 42 height 13
